Goal: Task Accomplishment & Management: Manage account settings

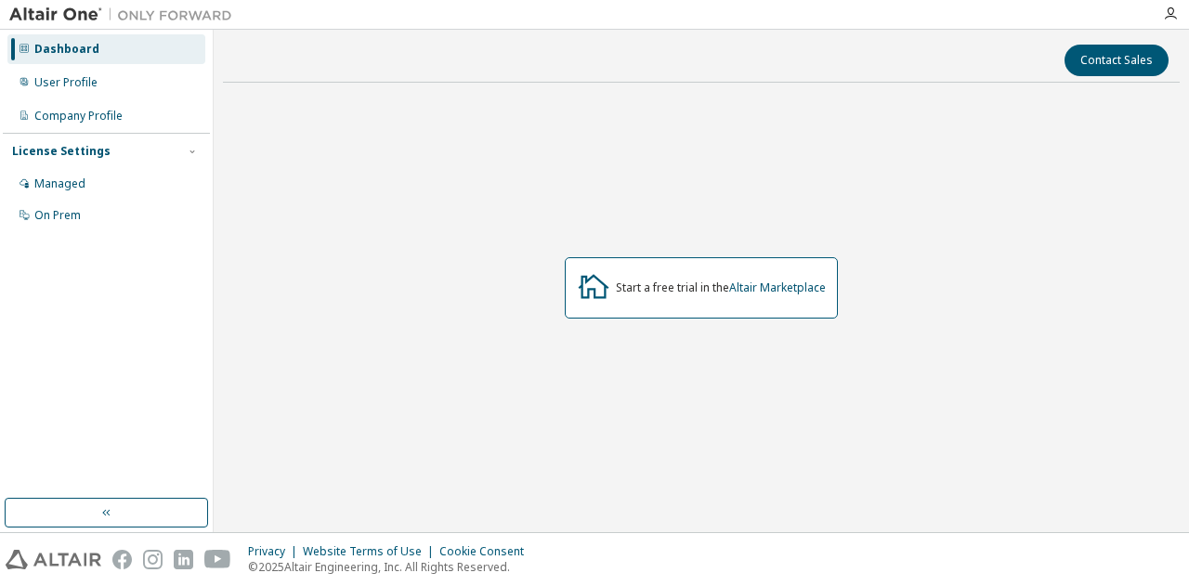
drag, startPoint x: 1182, startPoint y: 10, endPoint x: 1162, endPoint y: 15, distance: 20.1
click at [1177, 10] on div at bounding box center [1170, 14] width 37 height 15
click at [1163, 15] on icon "button" at bounding box center [1170, 14] width 15 height 15
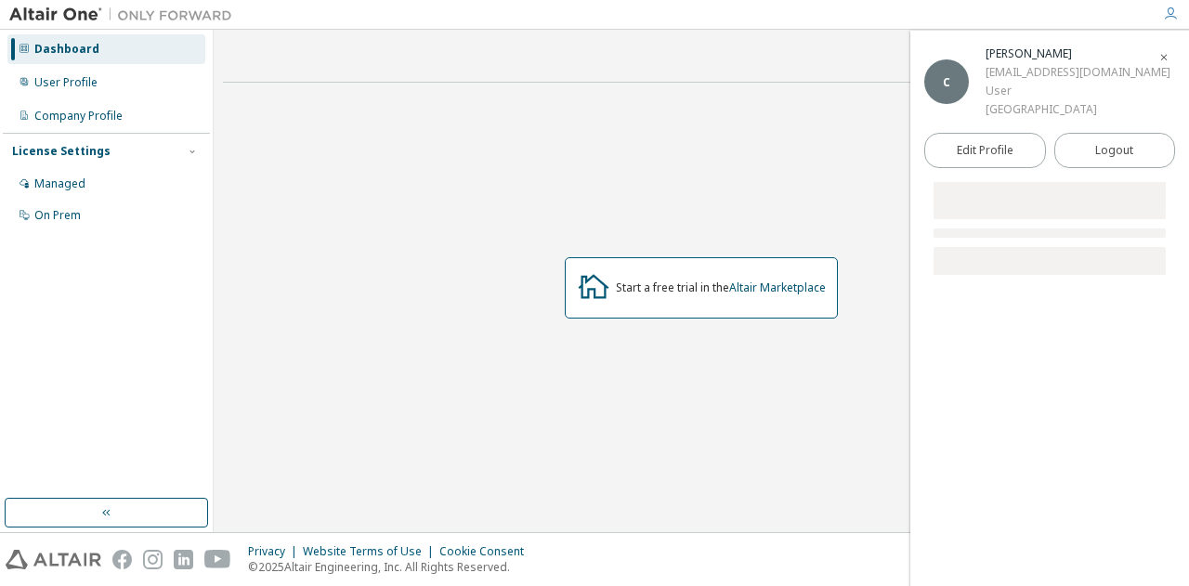
click at [320, 144] on div "Start a free trial in the Altair Marketplace" at bounding box center [701, 288] width 957 height 381
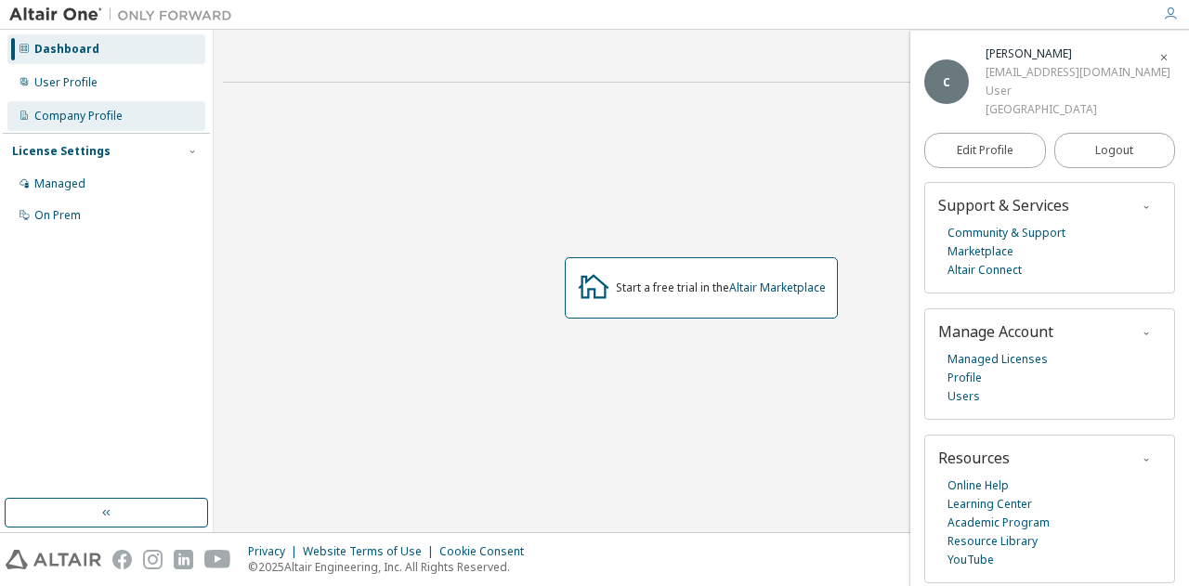
click at [153, 115] on div "Company Profile" at bounding box center [106, 116] width 198 height 30
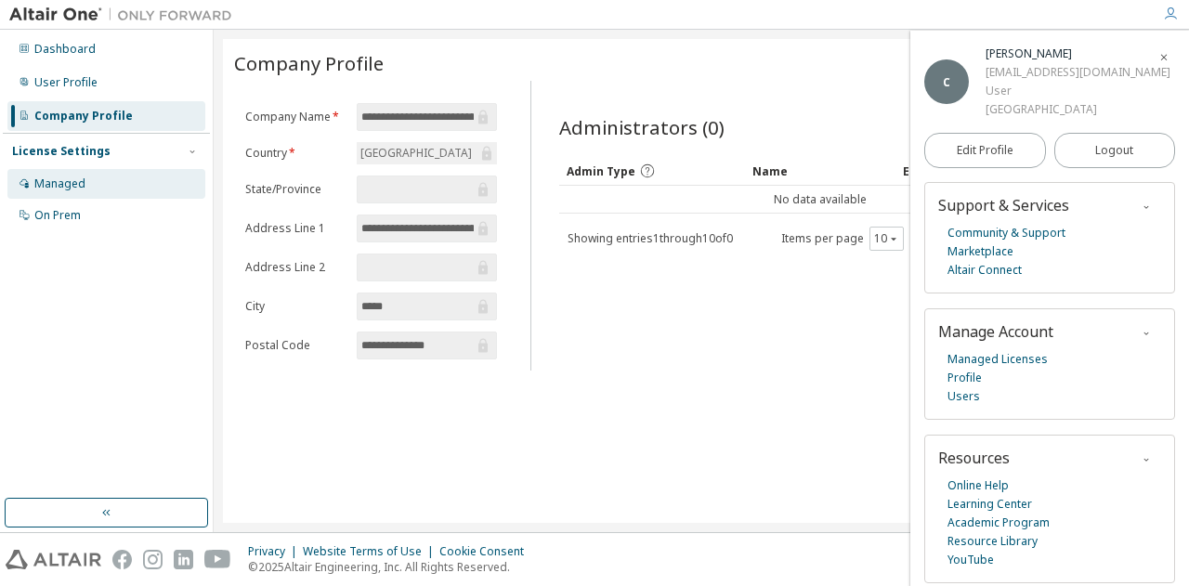
click at [137, 180] on div "Managed" at bounding box center [106, 184] width 198 height 30
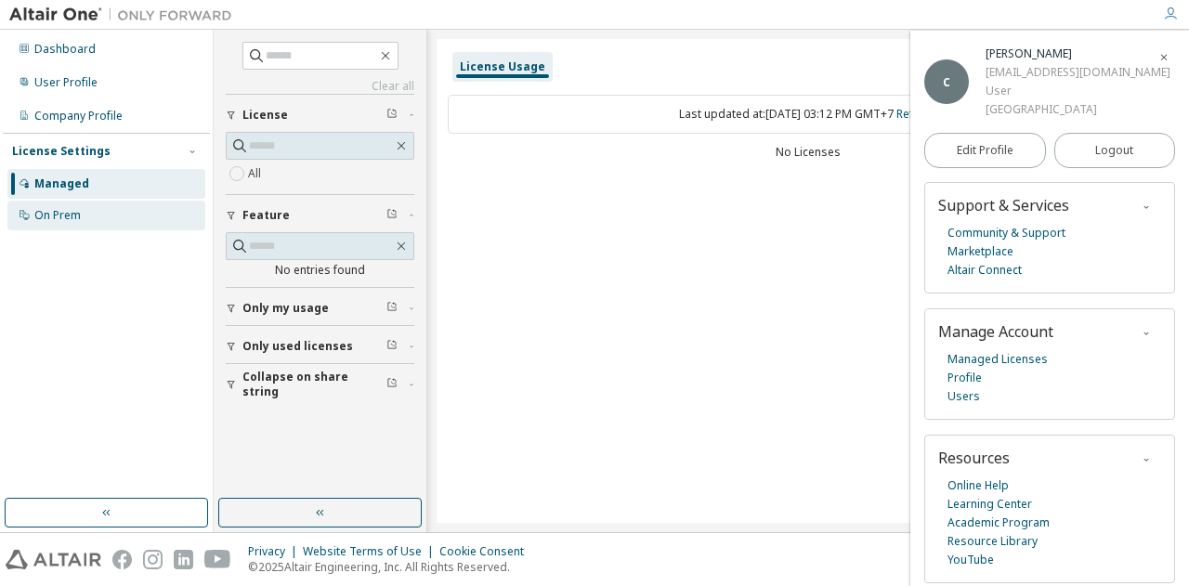
click at [117, 212] on div "On Prem" at bounding box center [106, 216] width 198 height 30
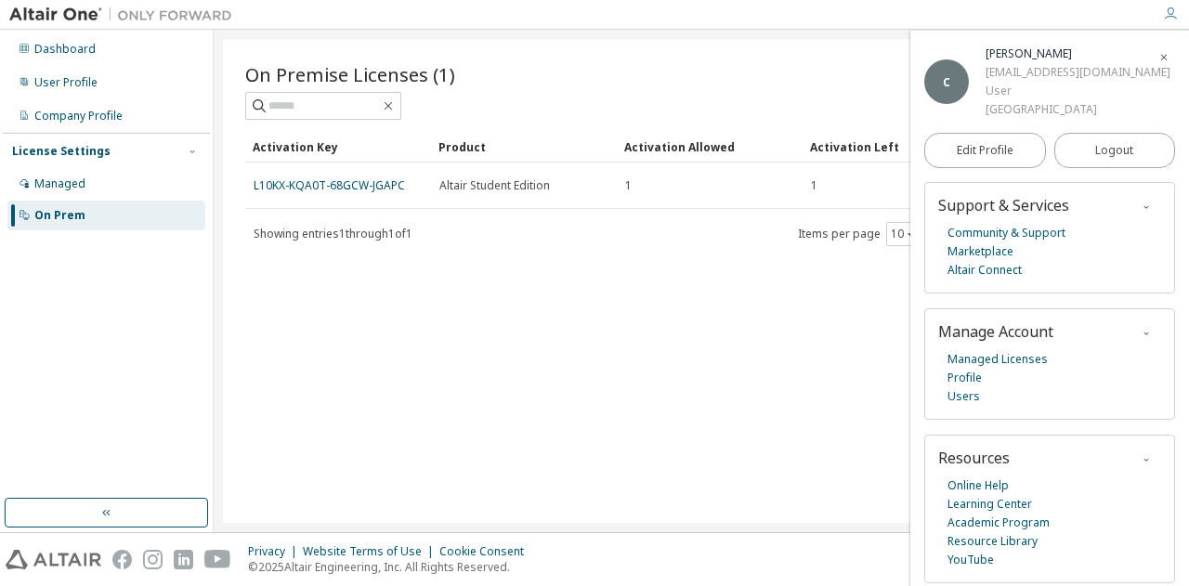
click at [1161, 55] on icon "button" at bounding box center [1163, 57] width 11 height 11
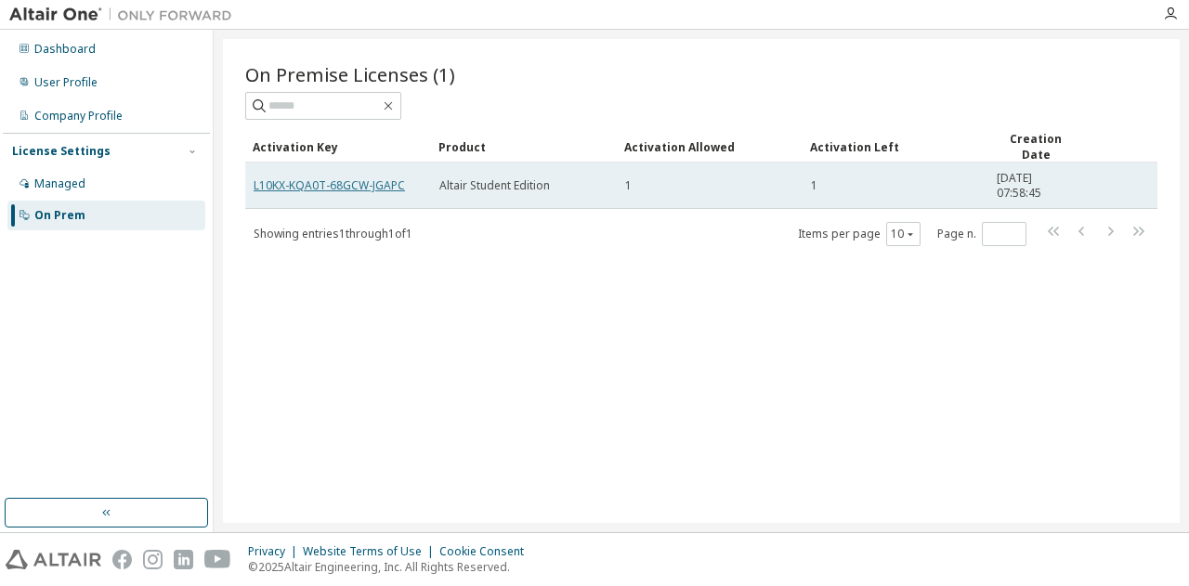
click at [351, 179] on link "L10KX-KQA0T-68GCW-JGAPC" at bounding box center [329, 185] width 151 height 16
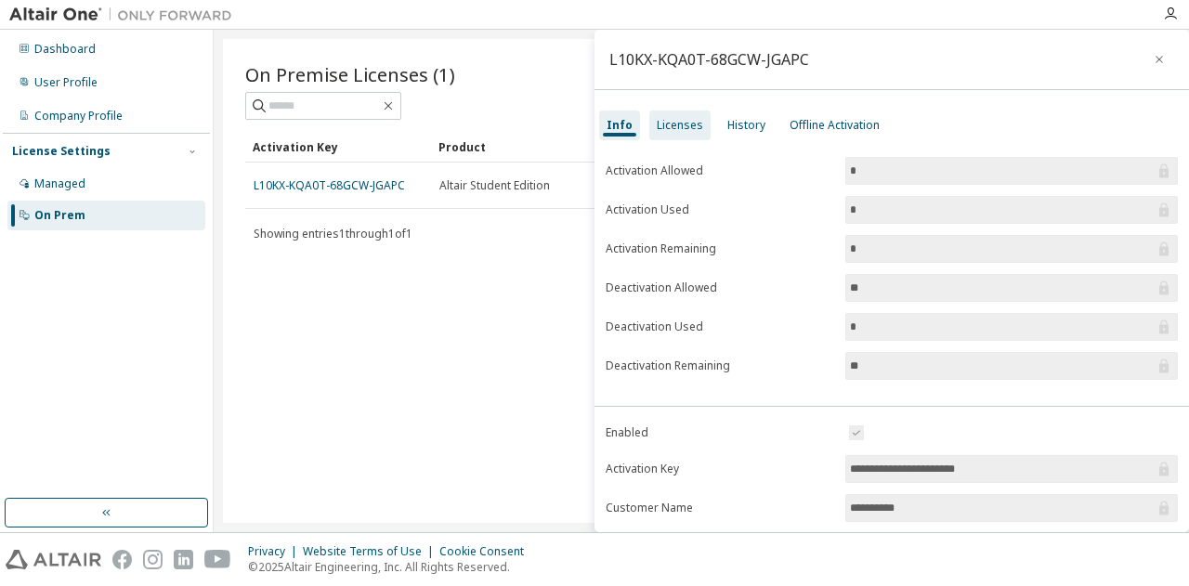
click at [693, 126] on div "Licenses" at bounding box center [680, 125] width 46 height 15
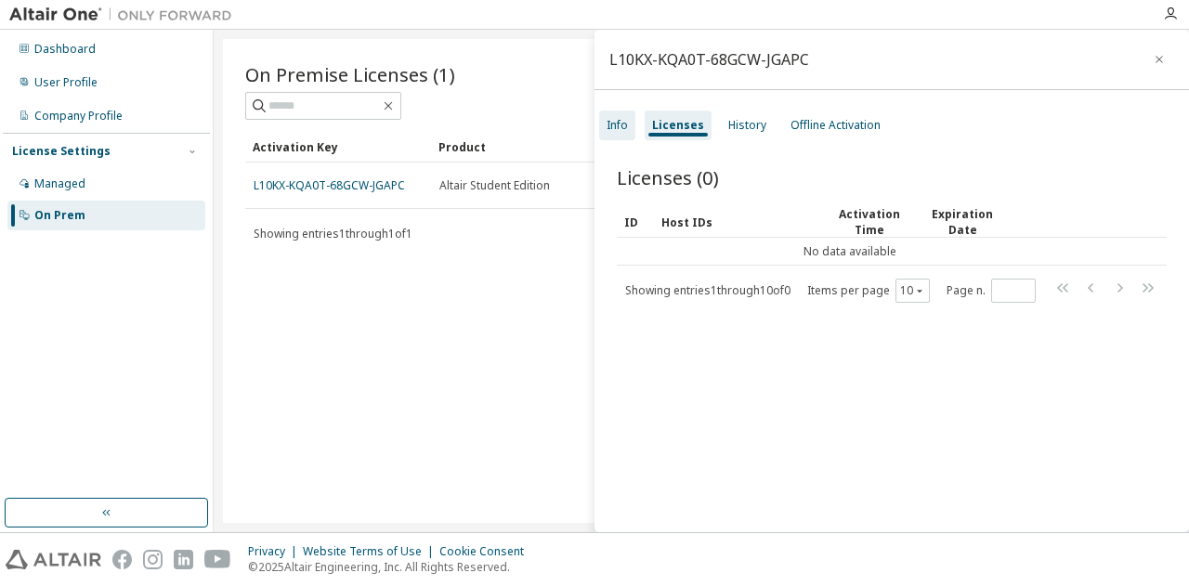
click at [630, 129] on div "Info" at bounding box center [617, 126] width 36 height 30
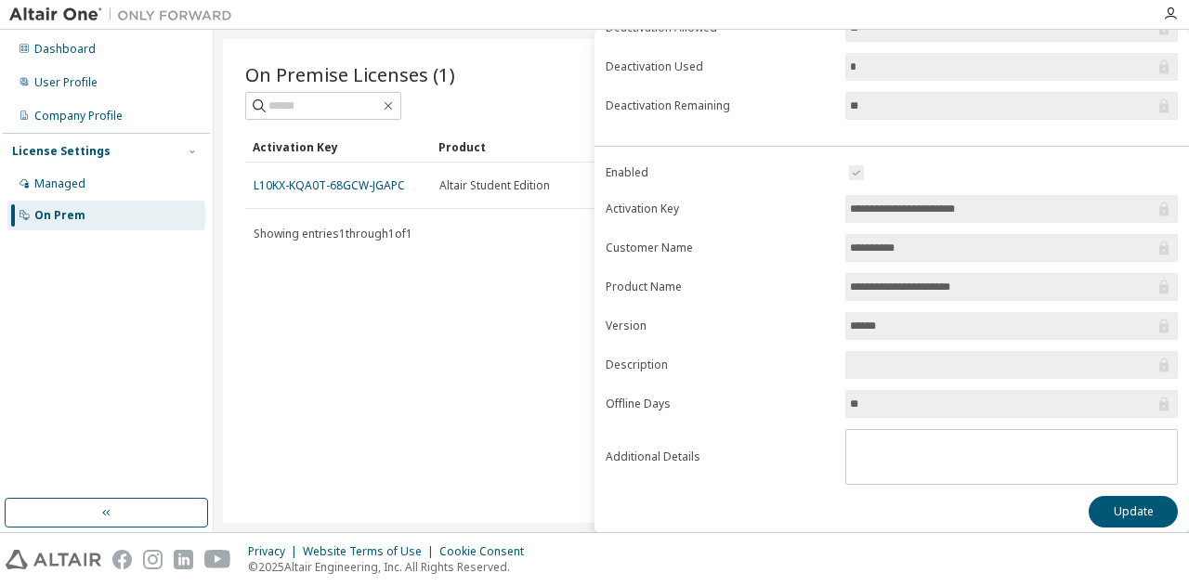
scroll to position [261, 0]
click at [479, 330] on div "On Premise Licenses (1) Clear Load Save Save As Field Operator Value Select fil…" at bounding box center [701, 281] width 957 height 484
